Goal: Task Accomplishment & Management: Complete application form

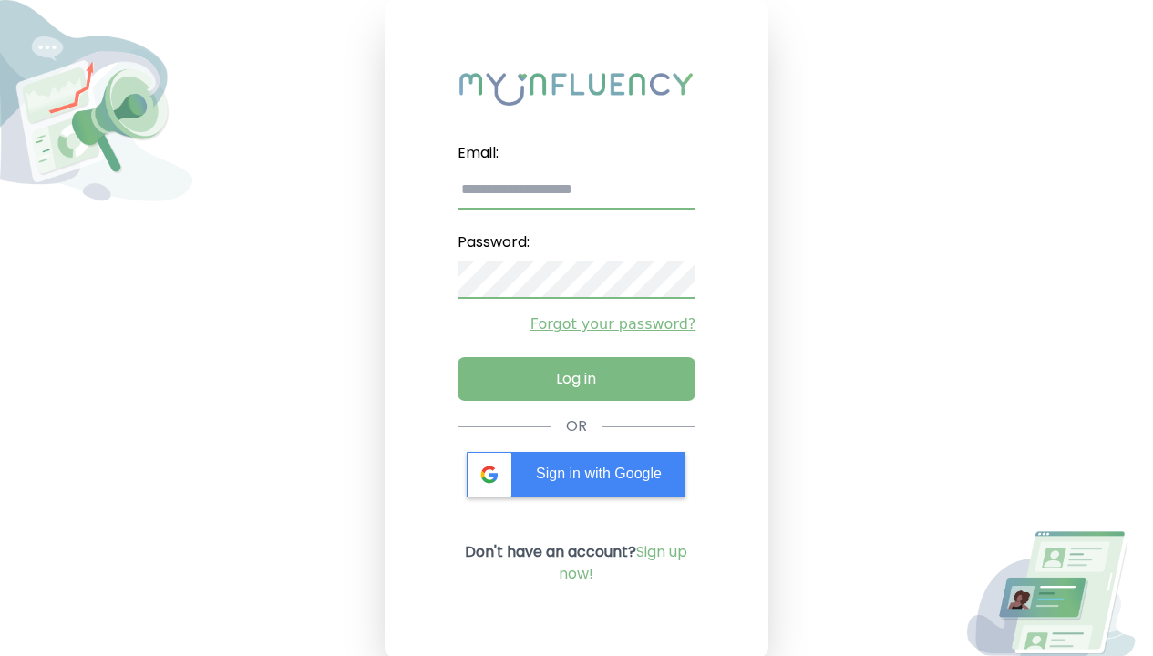
click at [563, 191] on input "email" at bounding box center [577, 190] width 239 height 38
click at [576, 191] on input "email" at bounding box center [577, 190] width 239 height 38
type input "**********"
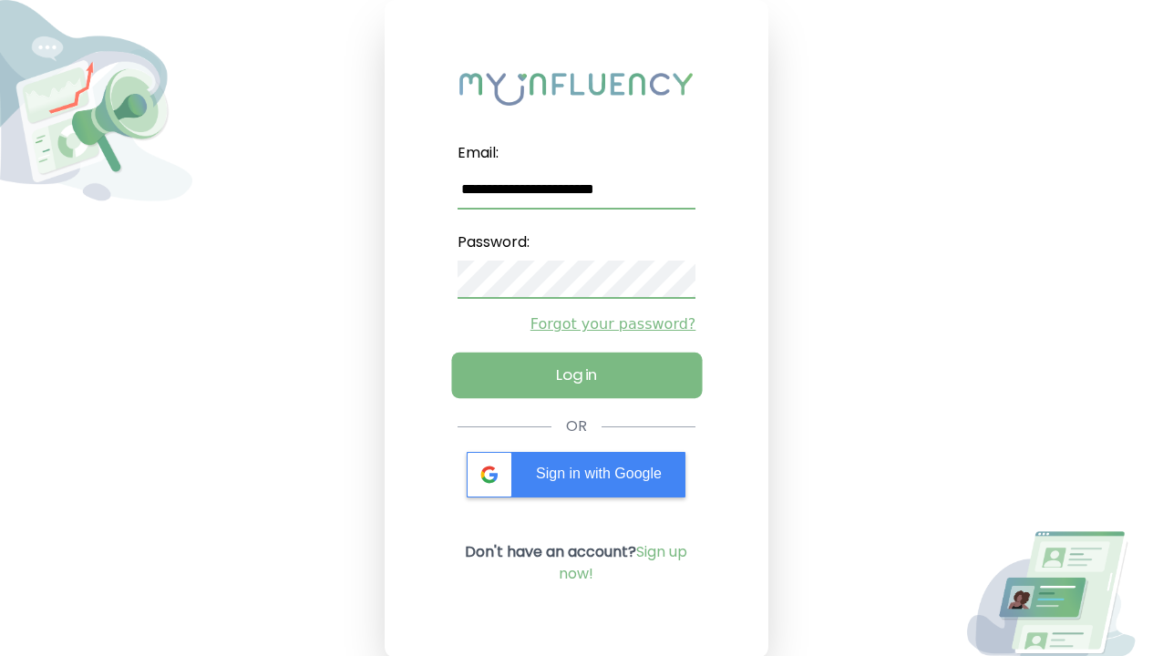
click at [542, 387] on button "Log in" at bounding box center [576, 376] width 251 height 46
click at [576, 376] on button "Log in" at bounding box center [576, 376] width 251 height 46
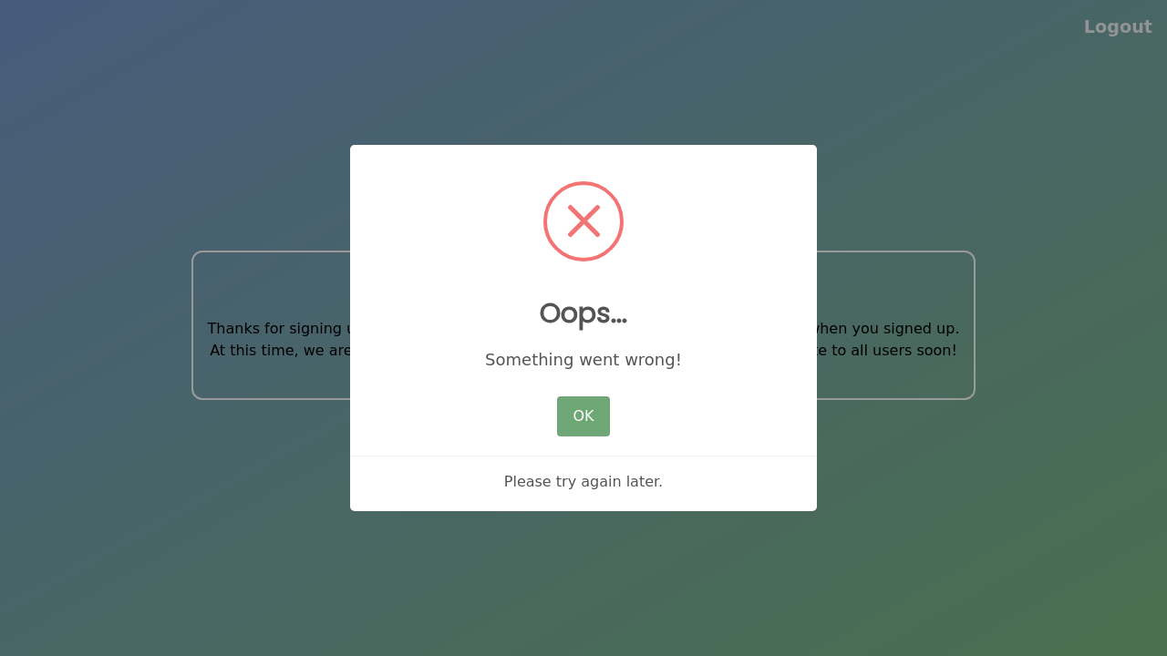
click at [594, 407] on button "OK" at bounding box center [583, 417] width 53 height 40
click at [584, 418] on button "OK" at bounding box center [583, 417] width 53 height 40
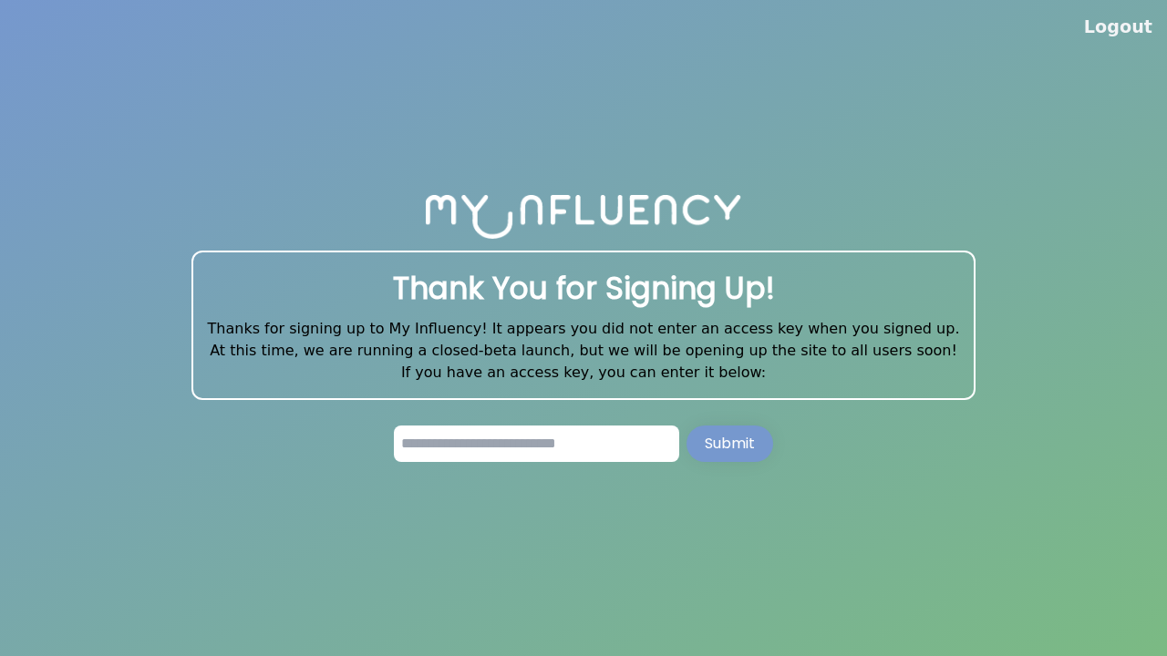
click at [532, 17] on x-pw-glass at bounding box center [583, 328] width 1167 height 656
click at [493, 434] on input "text" at bounding box center [536, 444] width 285 height 36
click at [735, 429] on button "Submit" at bounding box center [730, 444] width 87 height 36
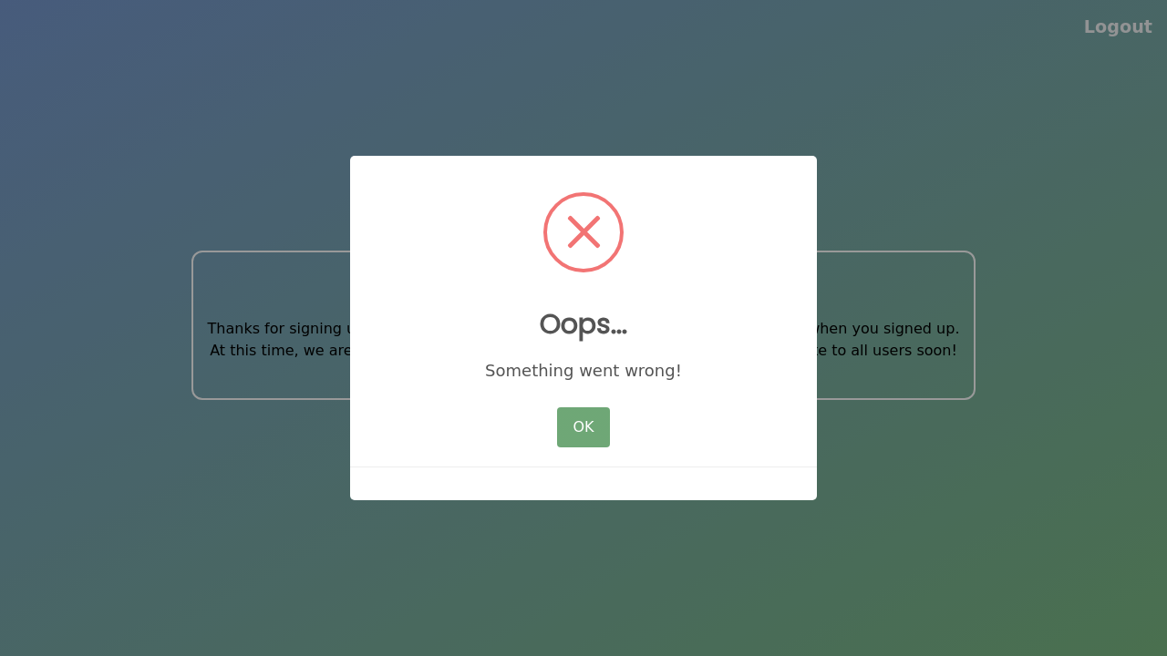
click at [590, 417] on button "OK" at bounding box center [583, 428] width 53 height 40
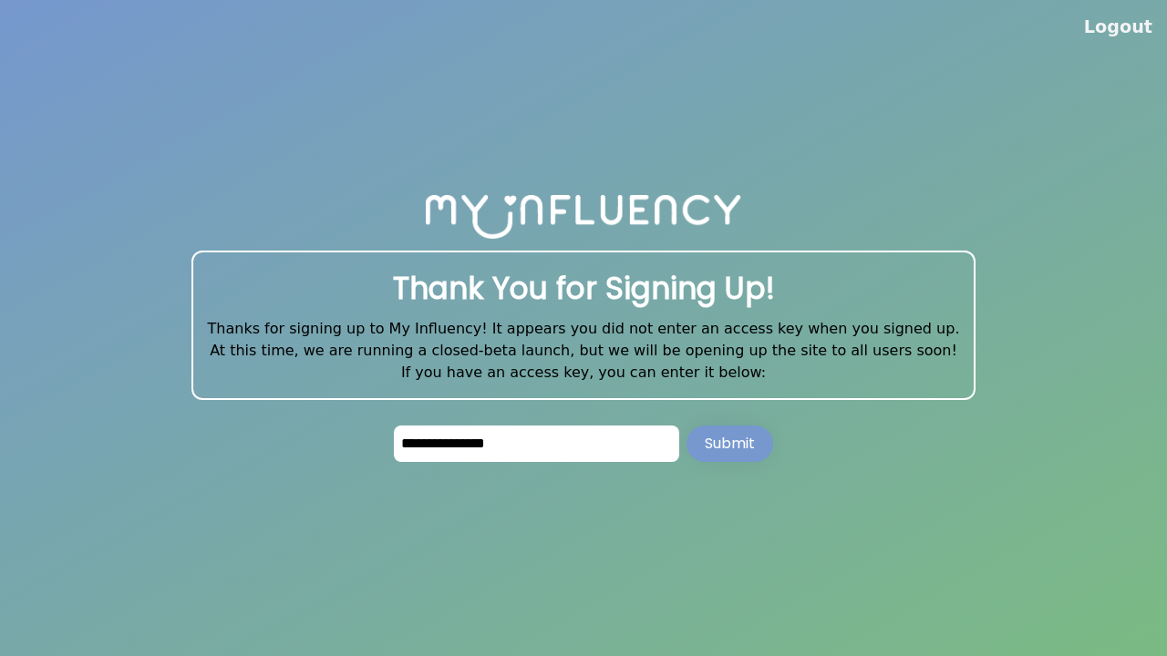
click at [448, 445] on input "**********" at bounding box center [536, 444] width 285 height 36
click at [724, 445] on div "Submit" at bounding box center [730, 444] width 50 height 22
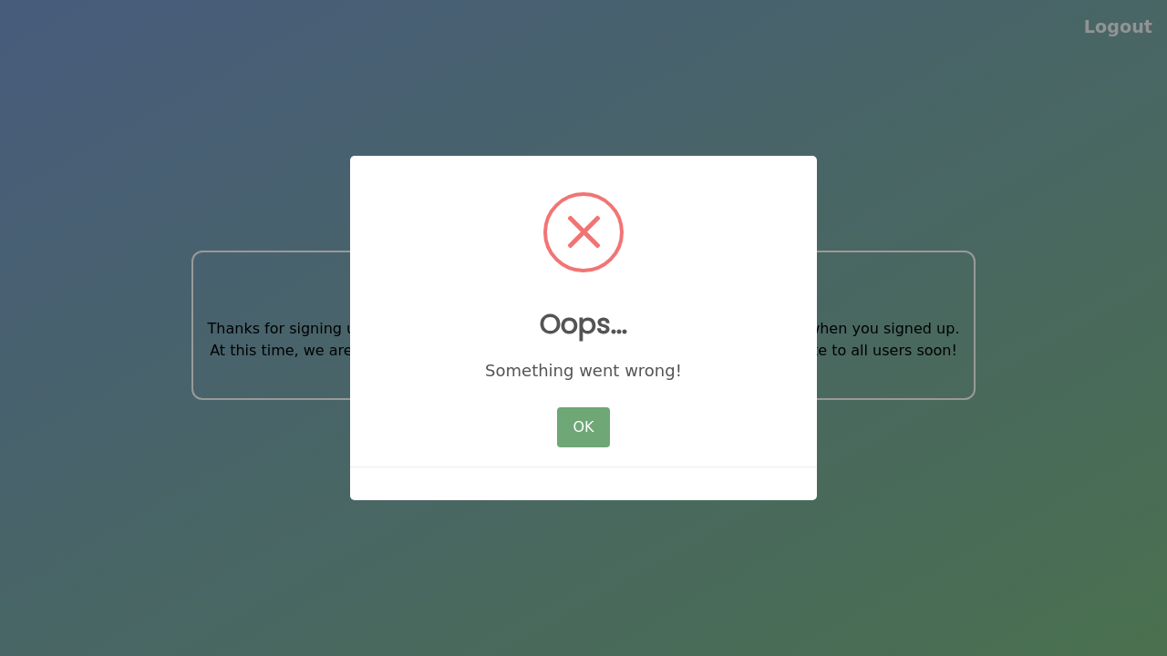
click at [594, 447] on button "OK" at bounding box center [583, 428] width 53 height 40
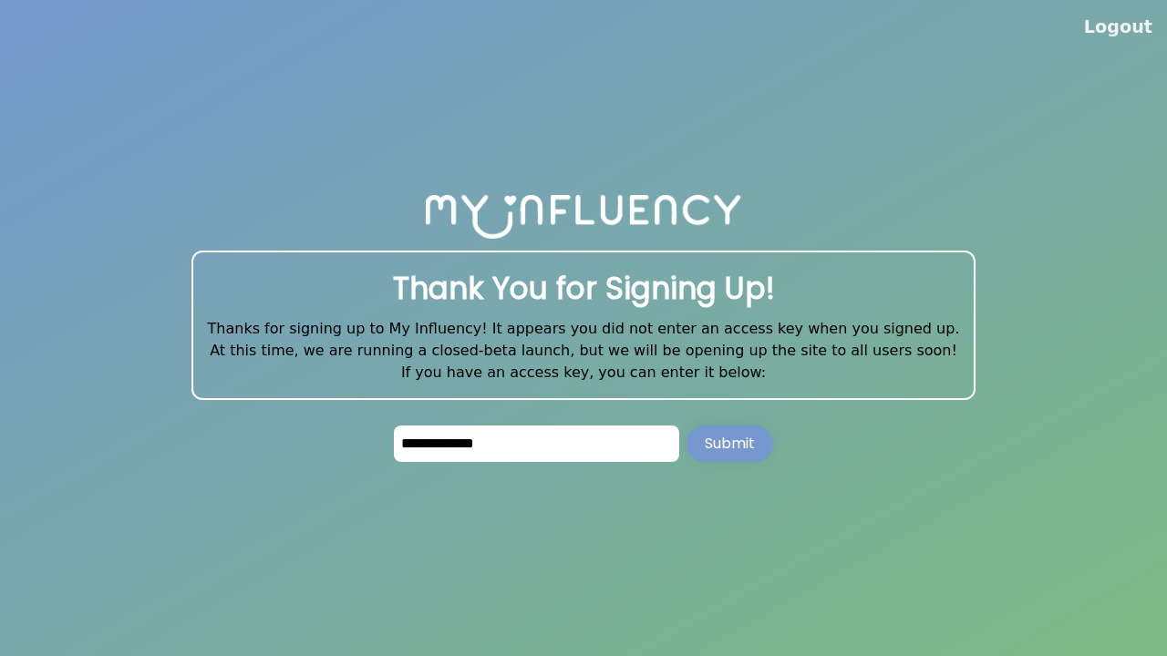
click at [588, 438] on input "**********" at bounding box center [536, 444] width 285 height 36
type input "*"
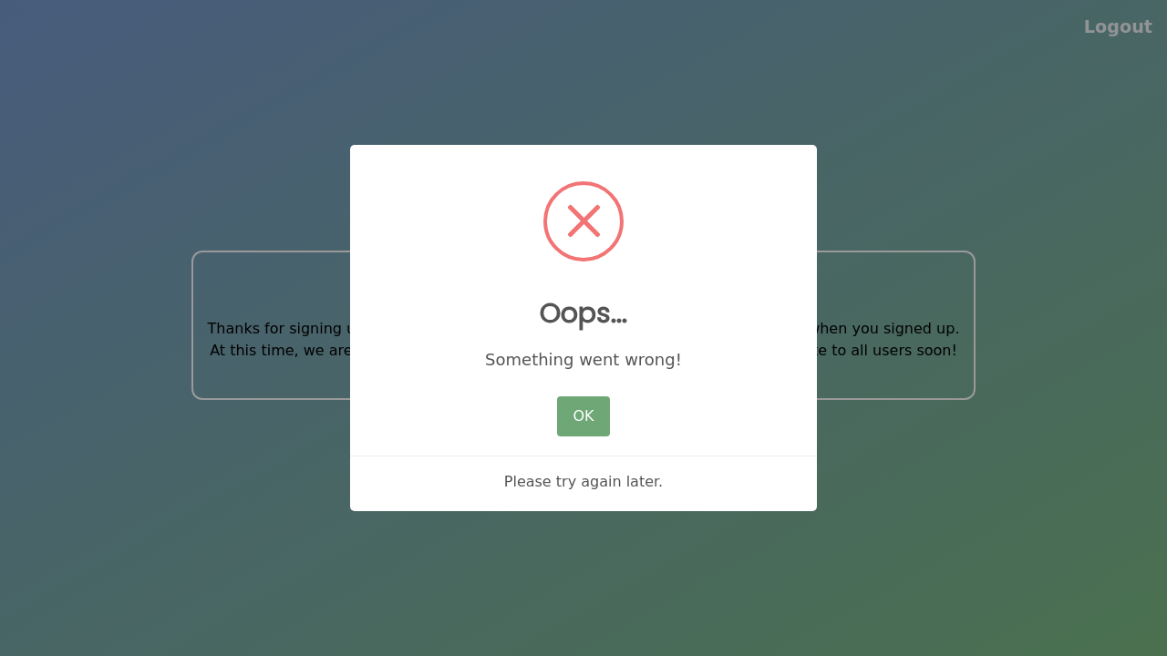
click at [596, 411] on button "OK" at bounding box center [583, 417] width 53 height 40
